Goal: Find contact information: Find contact information

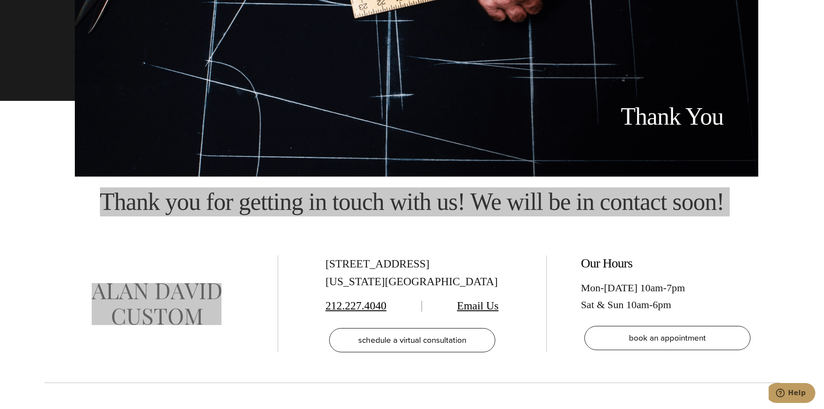
scroll to position [187, 0]
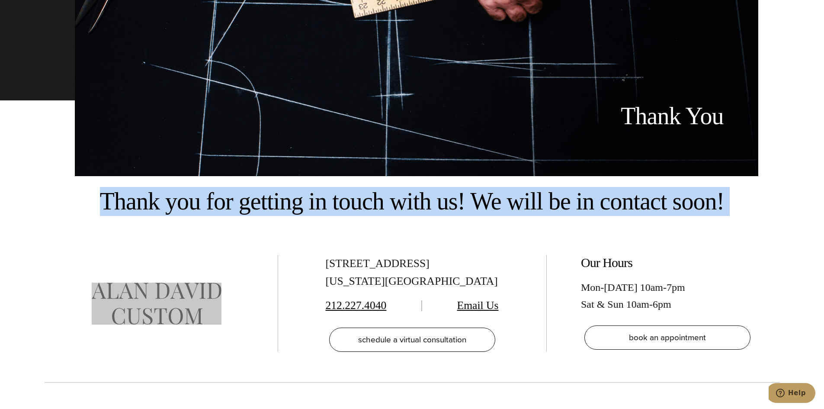
click at [438, 197] on h2 "Thank you for getting in touch with us! We will be in contact soon!" at bounding box center [412, 201] width 802 height 29
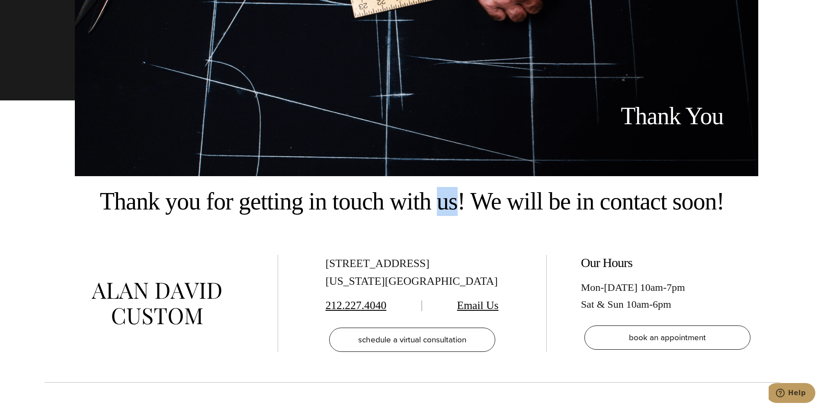
click at [438, 197] on h2 "Thank you for getting in touch with us! We will be in contact soon!" at bounding box center [412, 201] width 802 height 29
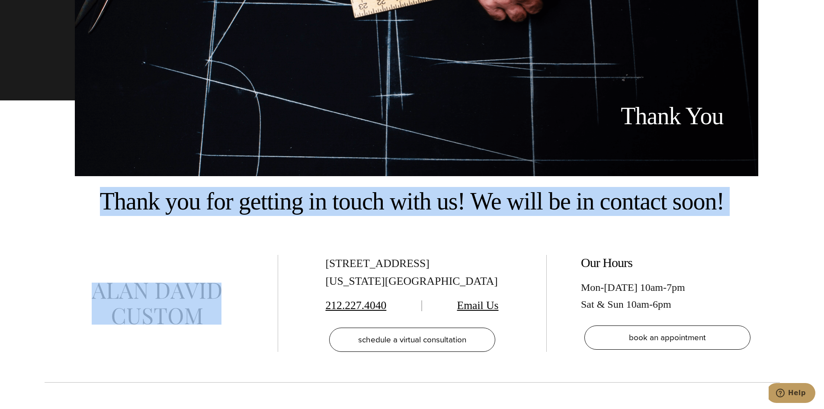
click at [438, 197] on h2 "Thank you for getting in touch with us! We will be in contact soon!" at bounding box center [412, 201] width 802 height 29
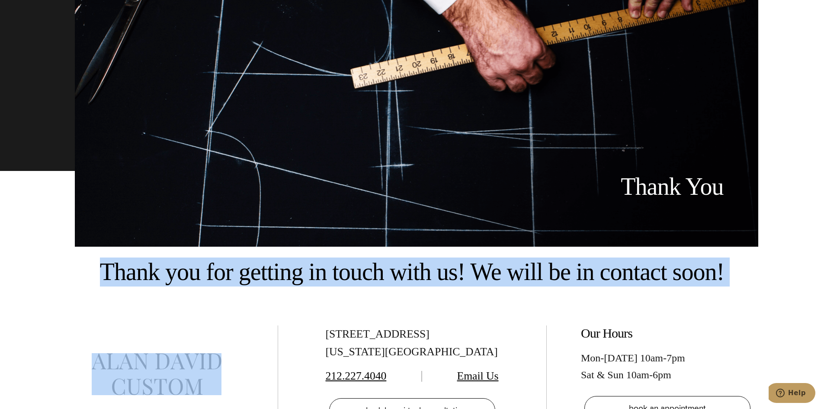
scroll to position [0, 0]
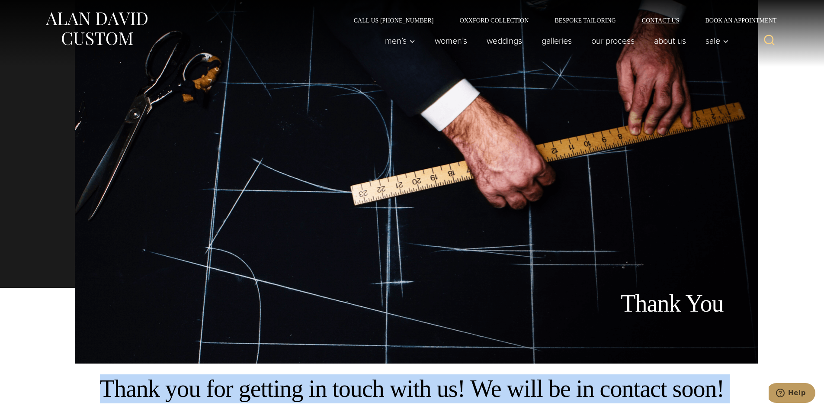
click at [654, 19] on link "Contact Us" at bounding box center [661, 20] width 64 height 6
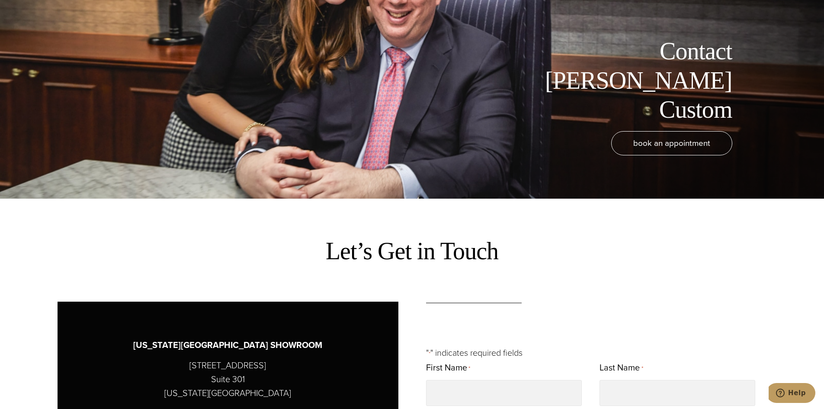
scroll to position [205, 0]
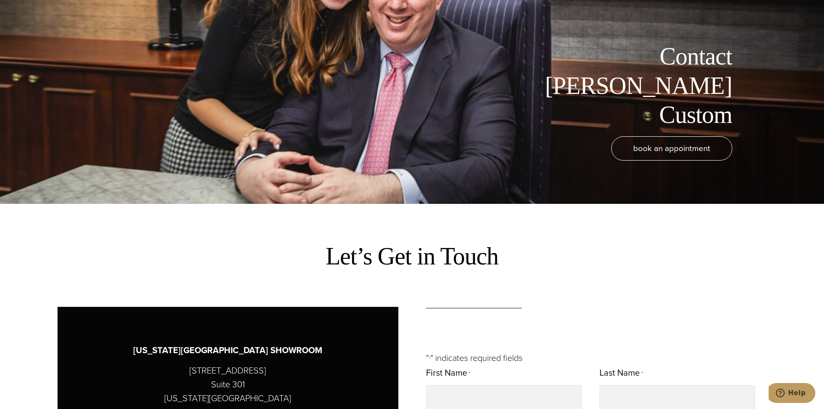
click at [487, 254] on h2 "Let’s Get in Touch" at bounding box center [412, 256] width 173 height 31
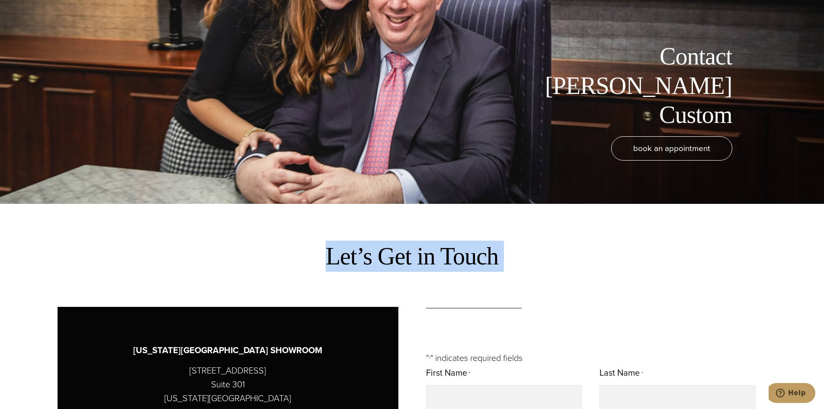
click at [487, 254] on h2 "Let’s Get in Touch" at bounding box center [412, 256] width 173 height 31
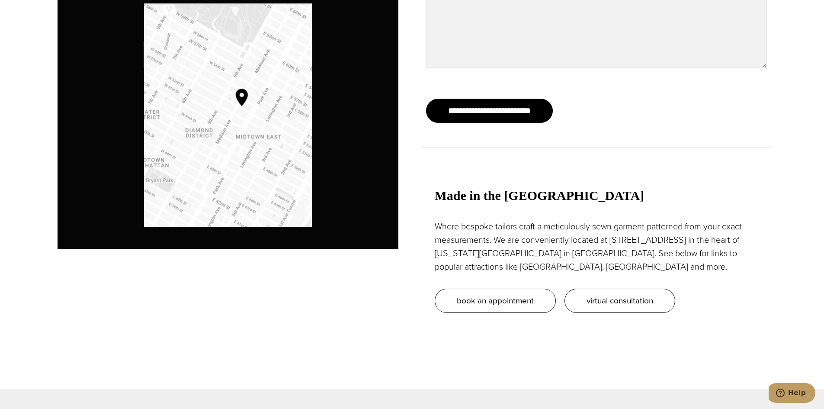
scroll to position [766, 0]
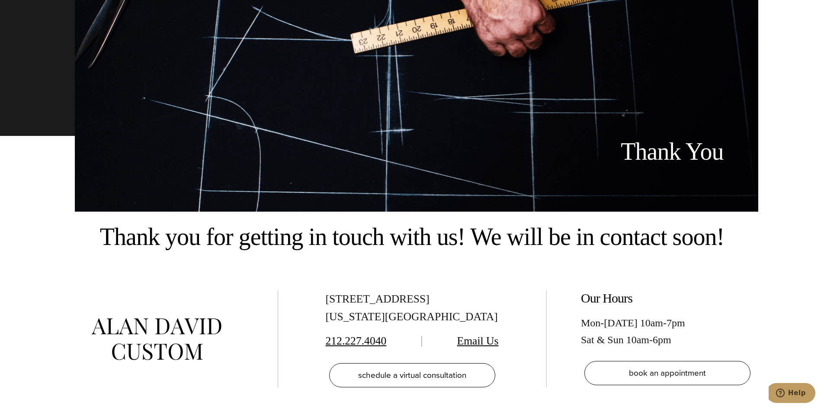
scroll to position [152, 0]
click at [464, 237] on h2 "Thank you for getting in touch with us! We will be in contact soon!" at bounding box center [412, 236] width 802 height 29
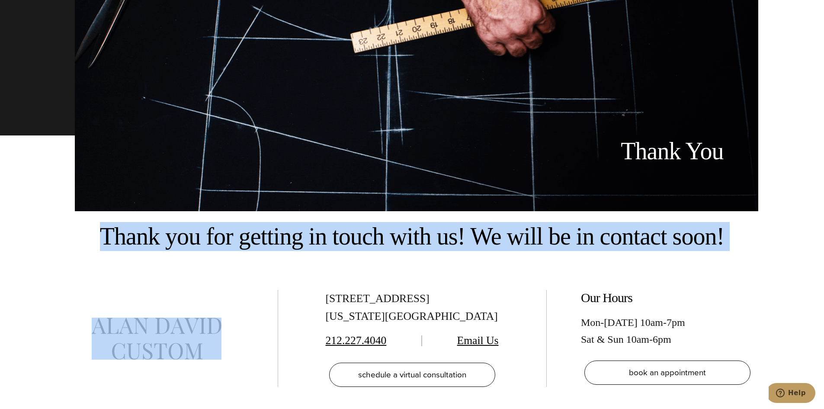
click at [464, 237] on h2 "Thank you for getting in touch with us! We will be in contact soon!" at bounding box center [412, 236] width 802 height 29
copy div "Thank you for getting in touch with us! We will be in contact soon!"
